Goal: Transaction & Acquisition: Obtain resource

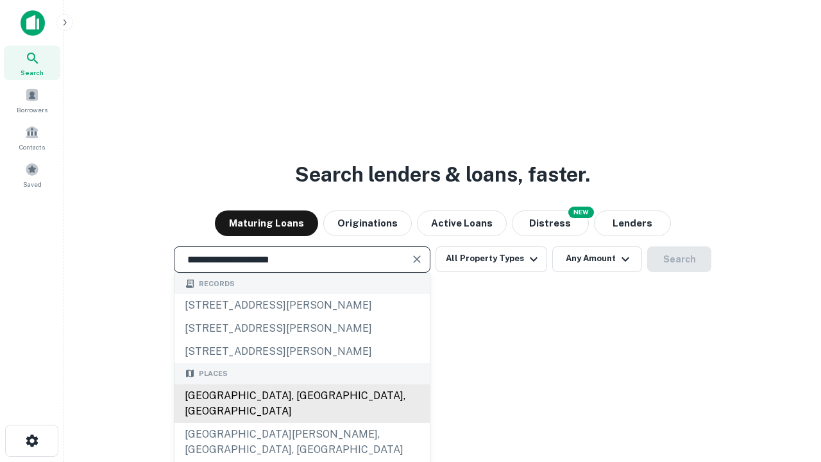
click at [301, 423] on div "Santa Monica, CA, USA" at bounding box center [301, 403] width 255 height 38
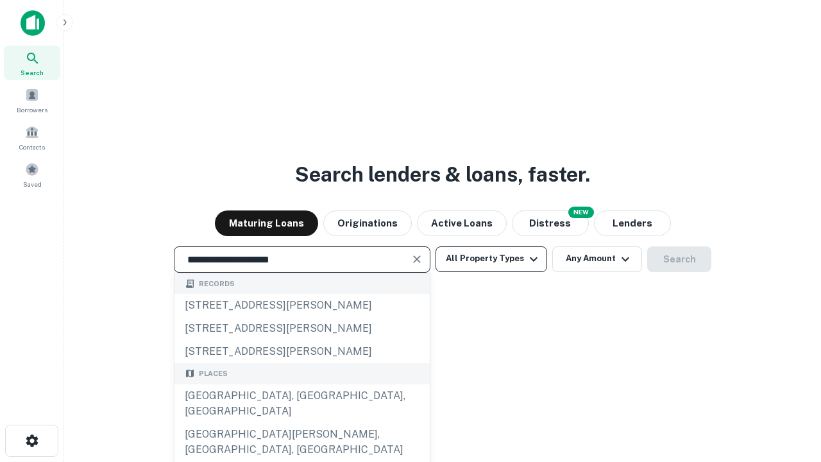
type input "**********"
click at [491, 258] on button "All Property Types" at bounding box center [491, 259] width 112 height 26
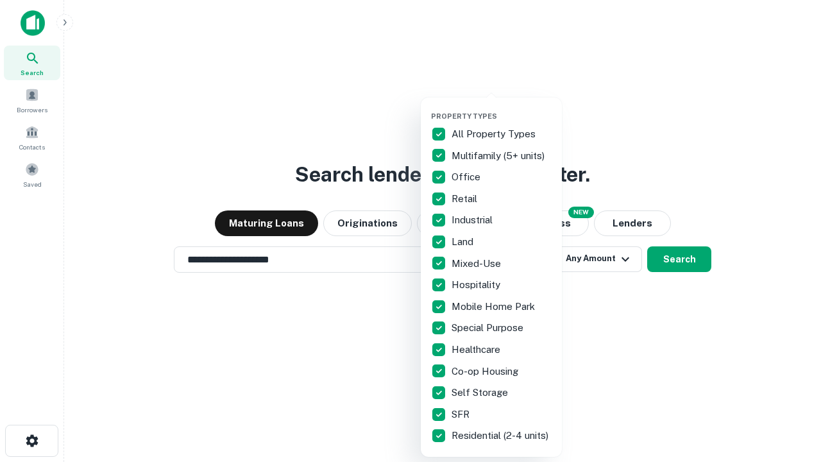
click at [501, 108] on button "button" at bounding box center [501, 108] width 141 height 1
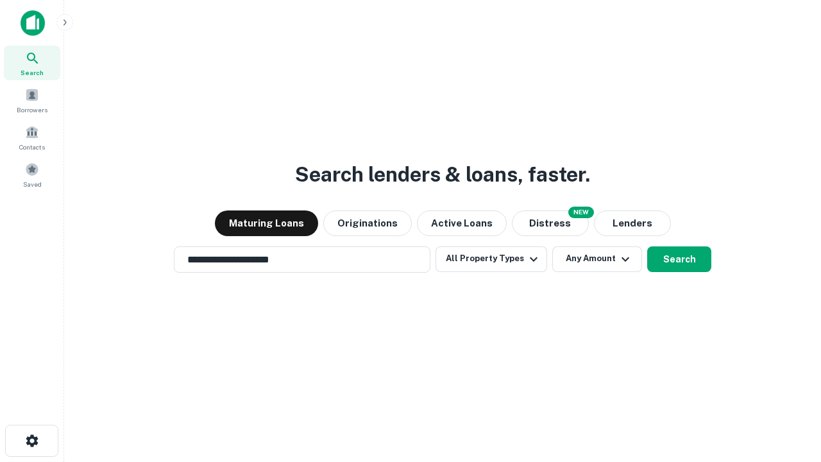
scroll to position [20, 0]
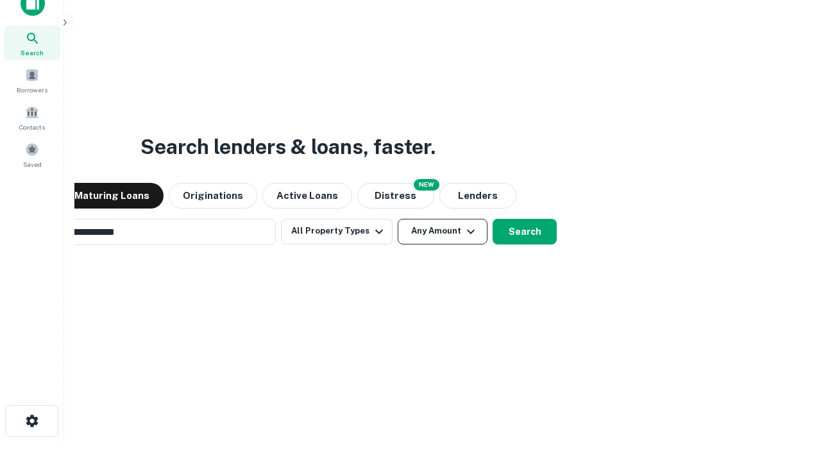
click at [398, 219] on button "Any Amount" at bounding box center [443, 232] width 90 height 26
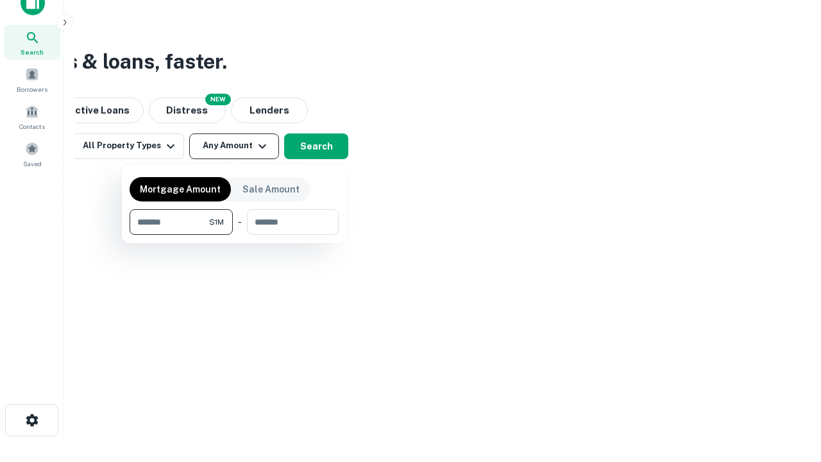
type input "*******"
click at [234, 235] on button "button" at bounding box center [234, 235] width 209 height 1
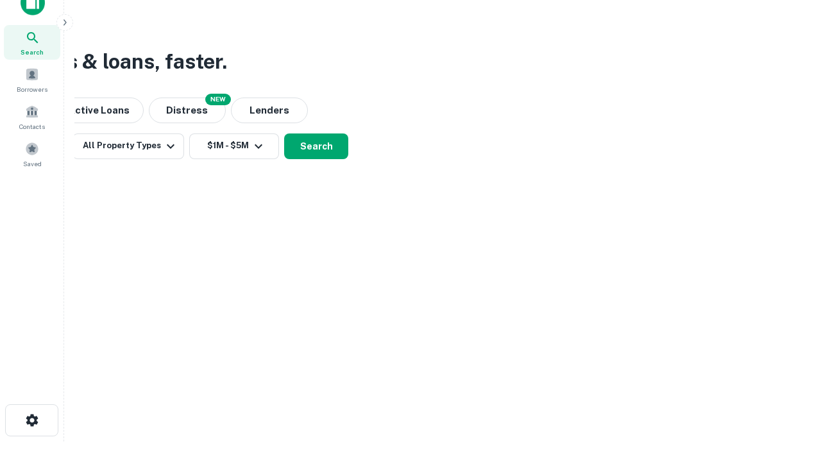
scroll to position [20, 0]
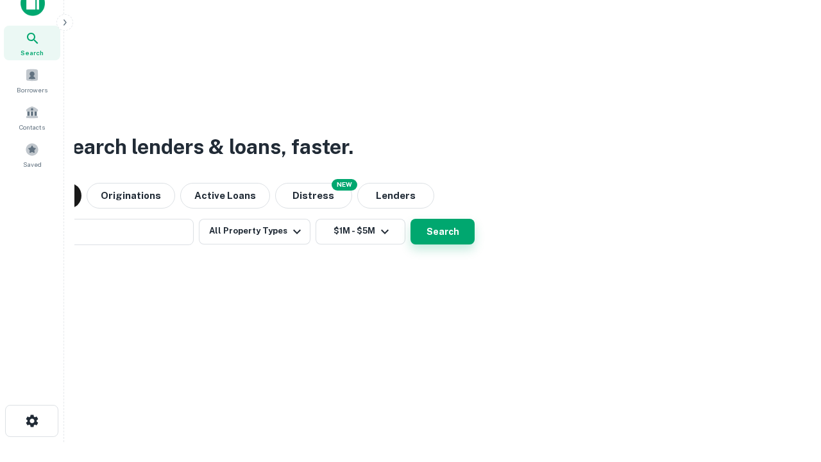
click at [410, 219] on button "Search" at bounding box center [442, 232] width 64 height 26
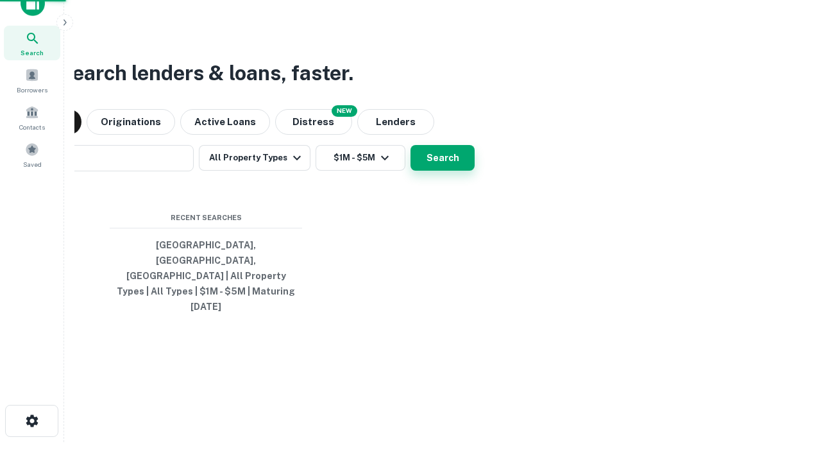
scroll to position [21, 0]
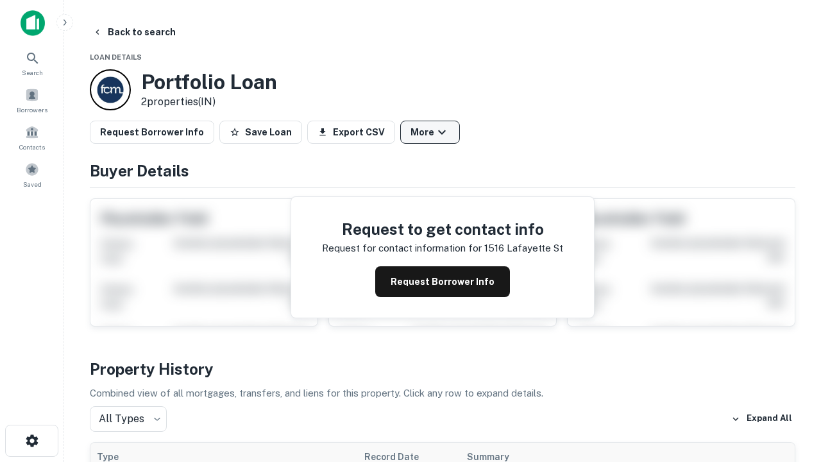
click at [430, 132] on button "More" at bounding box center [430, 132] width 60 height 23
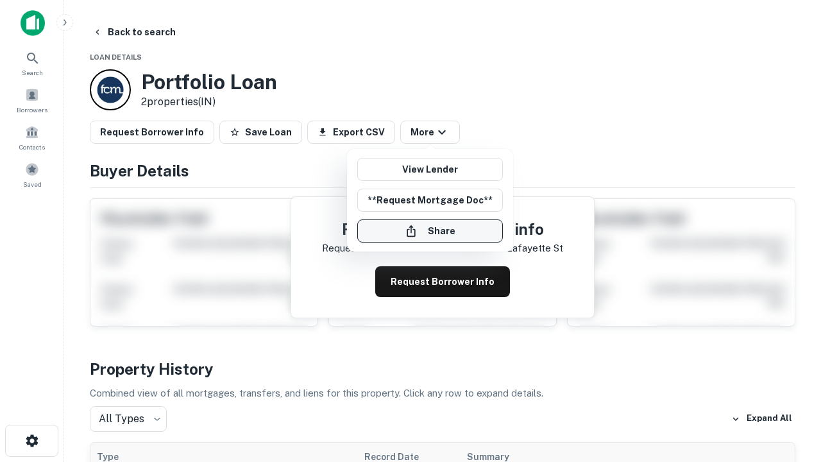
click at [430, 231] on button "Share" at bounding box center [430, 230] width 146 height 23
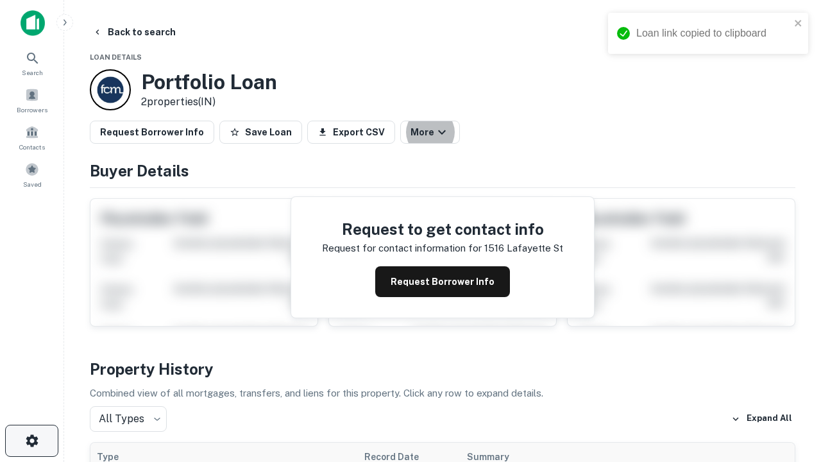
click at [31, 441] on icon "button" at bounding box center [31, 440] width 15 height 15
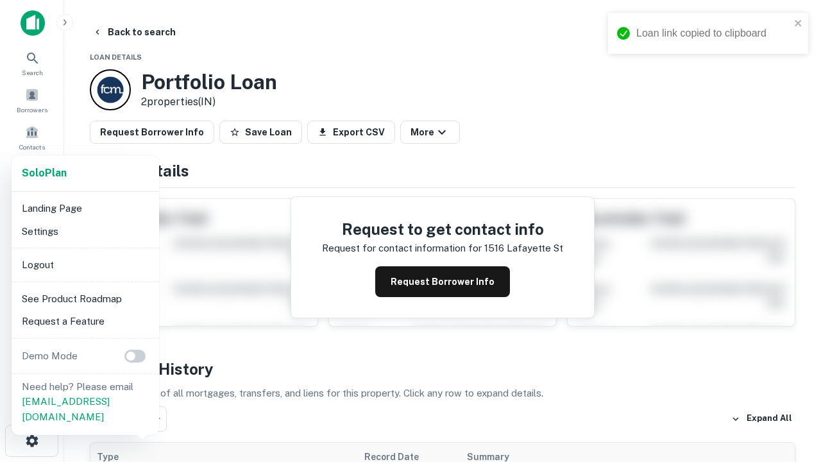
click at [85, 264] on li "Logout" at bounding box center [85, 264] width 137 height 23
